Goal: Information Seeking & Learning: Learn about a topic

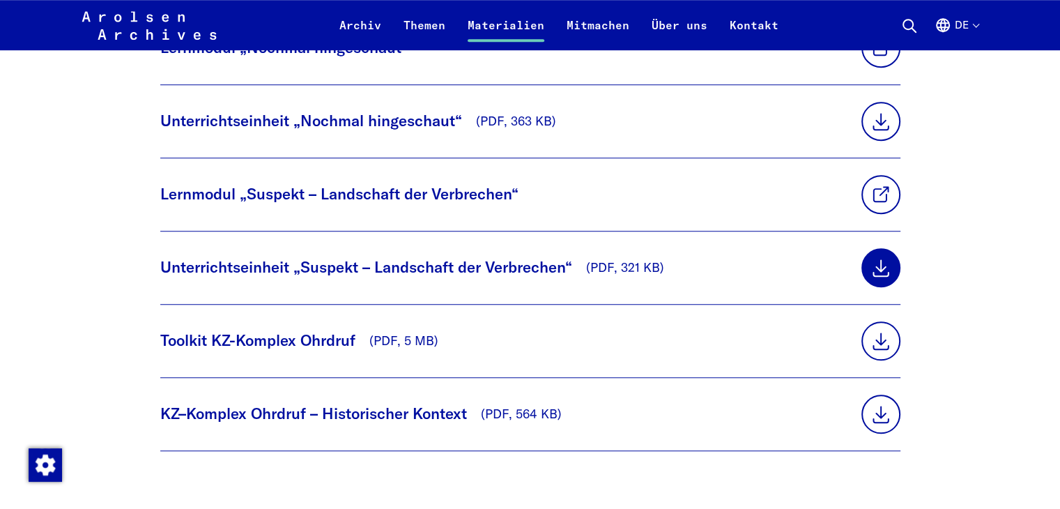
scroll to position [906, 0]
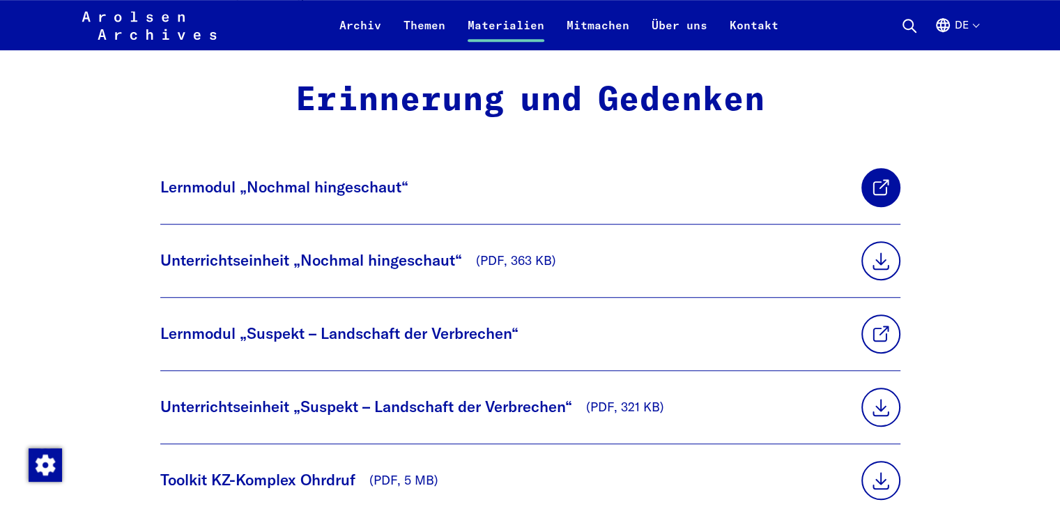
click at [862, 191] on link at bounding box center [881, 187] width 39 height 39
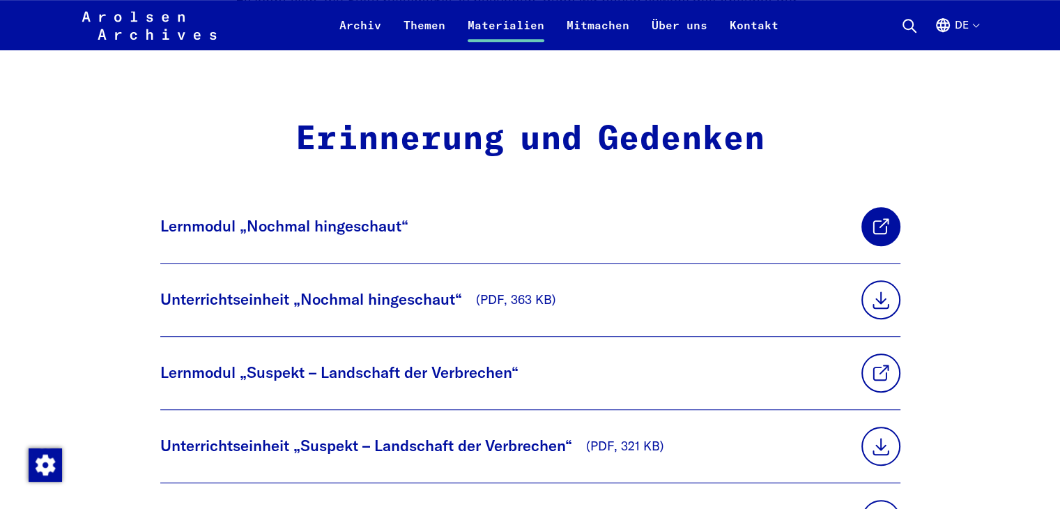
scroll to position [836, 0]
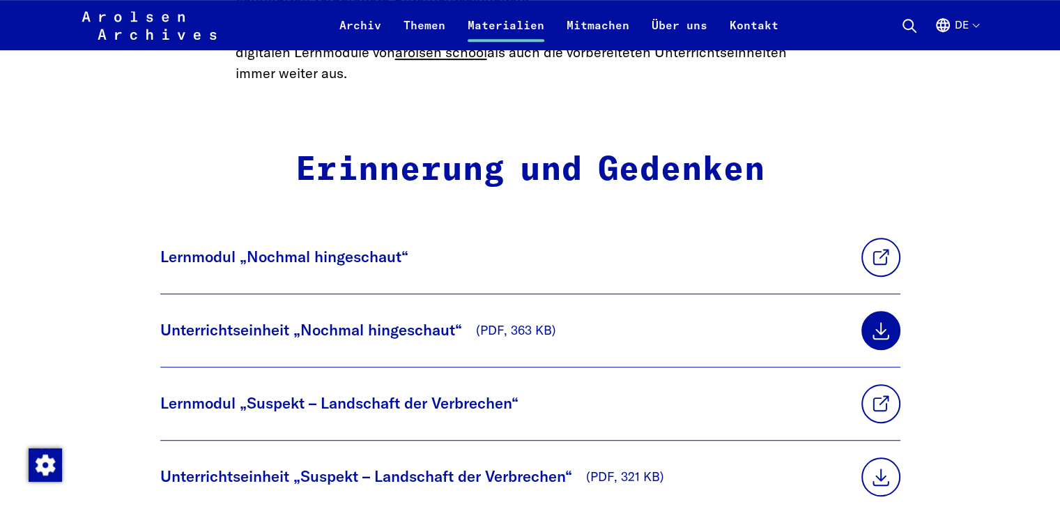
click at [862, 335] on link at bounding box center [881, 330] width 39 height 39
click at [862, 397] on link at bounding box center [881, 403] width 39 height 39
click at [862, 252] on link at bounding box center [881, 257] width 39 height 39
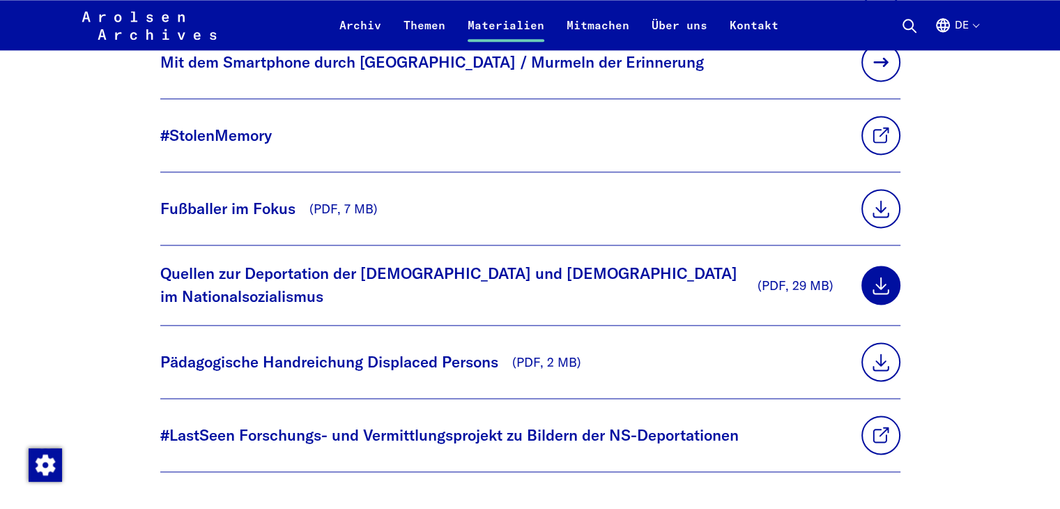
scroll to position [1952, 0]
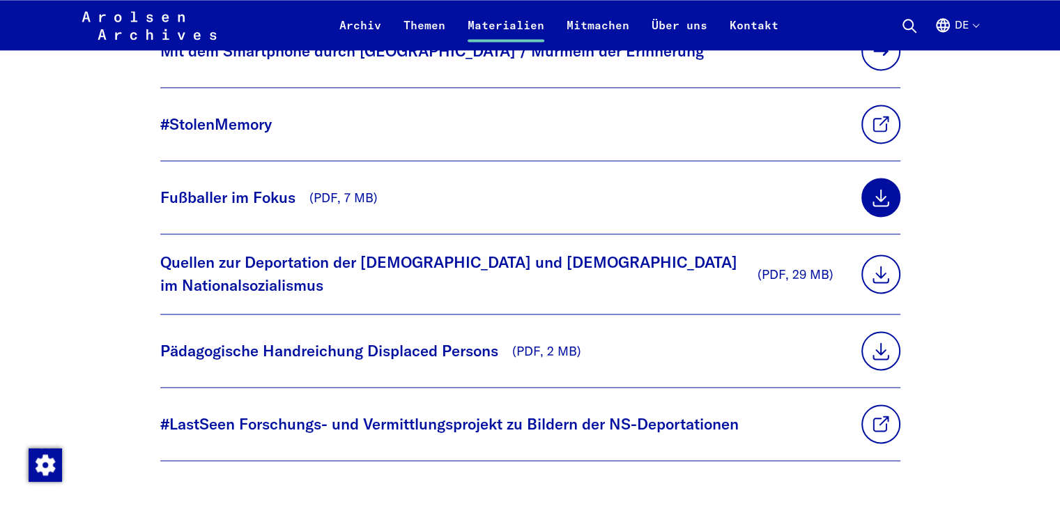
click at [862, 198] on link at bounding box center [881, 197] width 39 height 39
click at [866, 194] on link at bounding box center [881, 197] width 39 height 39
click at [871, 197] on link at bounding box center [881, 197] width 39 height 39
click at [862, 270] on link at bounding box center [881, 273] width 39 height 39
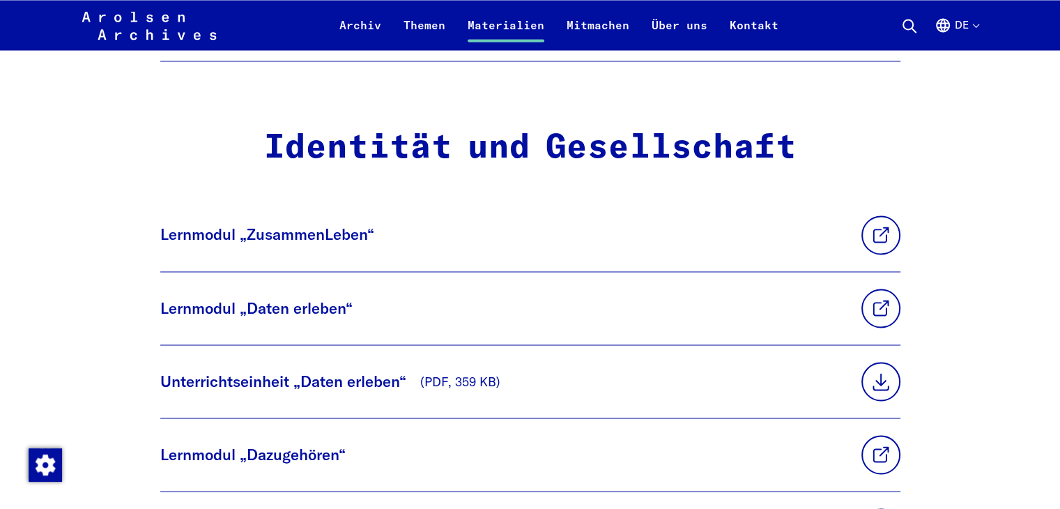
scroll to position [2370, 0]
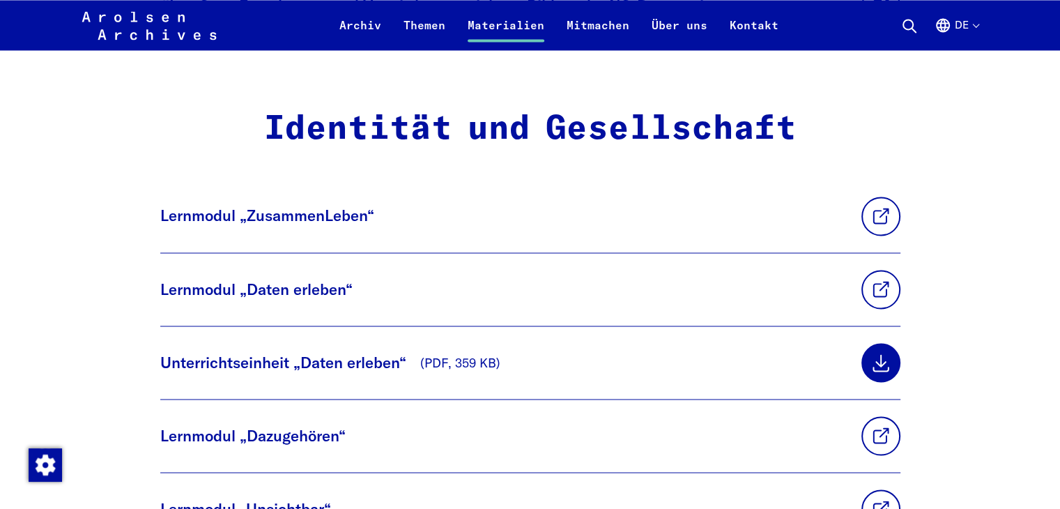
click at [862, 351] on link at bounding box center [881, 362] width 39 height 39
click at [873, 210] on link at bounding box center [881, 216] width 39 height 39
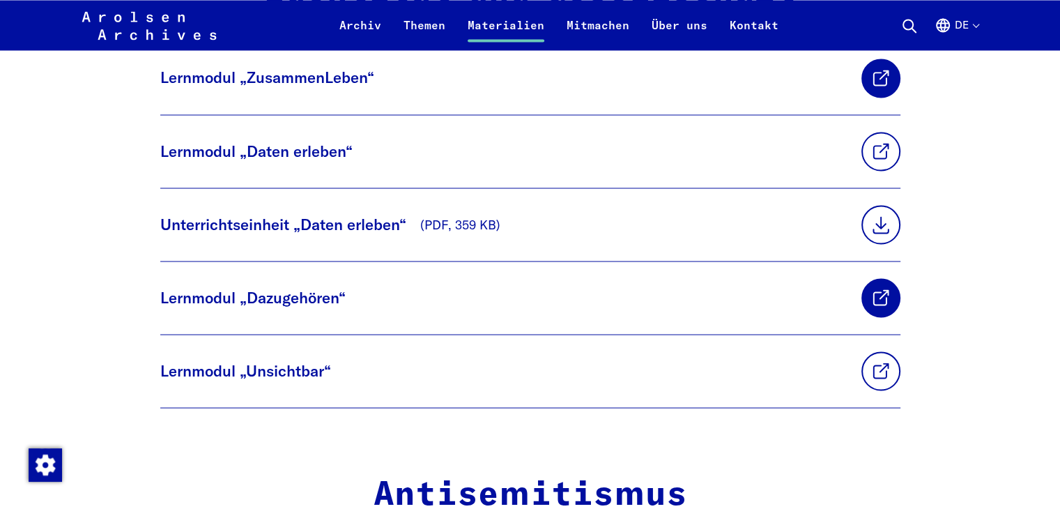
scroll to position [2509, 0]
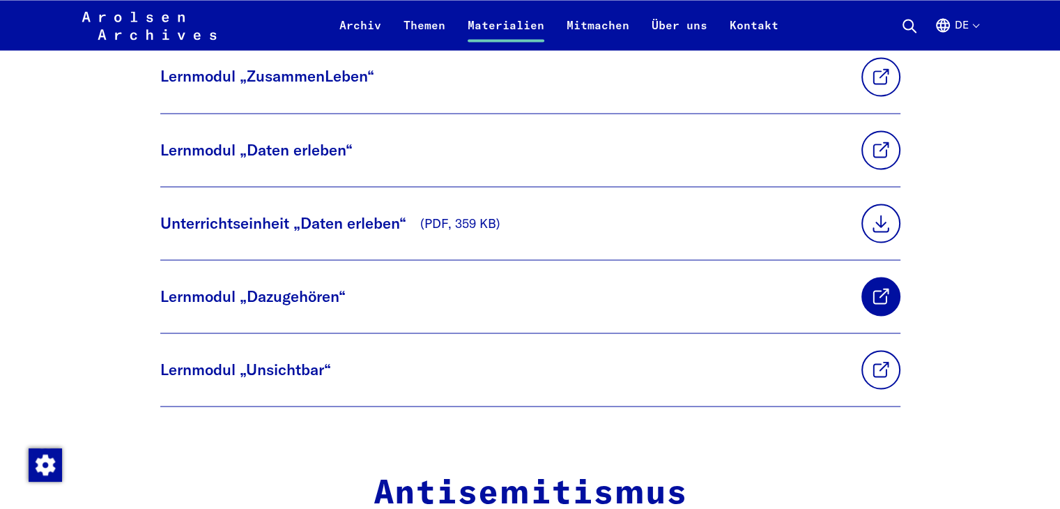
click at [862, 284] on link at bounding box center [881, 296] width 39 height 39
click at [862, 222] on link at bounding box center [881, 223] width 39 height 39
click at [780, 488] on h2 "Antisemitismus" at bounding box center [531, 493] width 590 height 40
